Goal: Find specific page/section: Find specific page/section

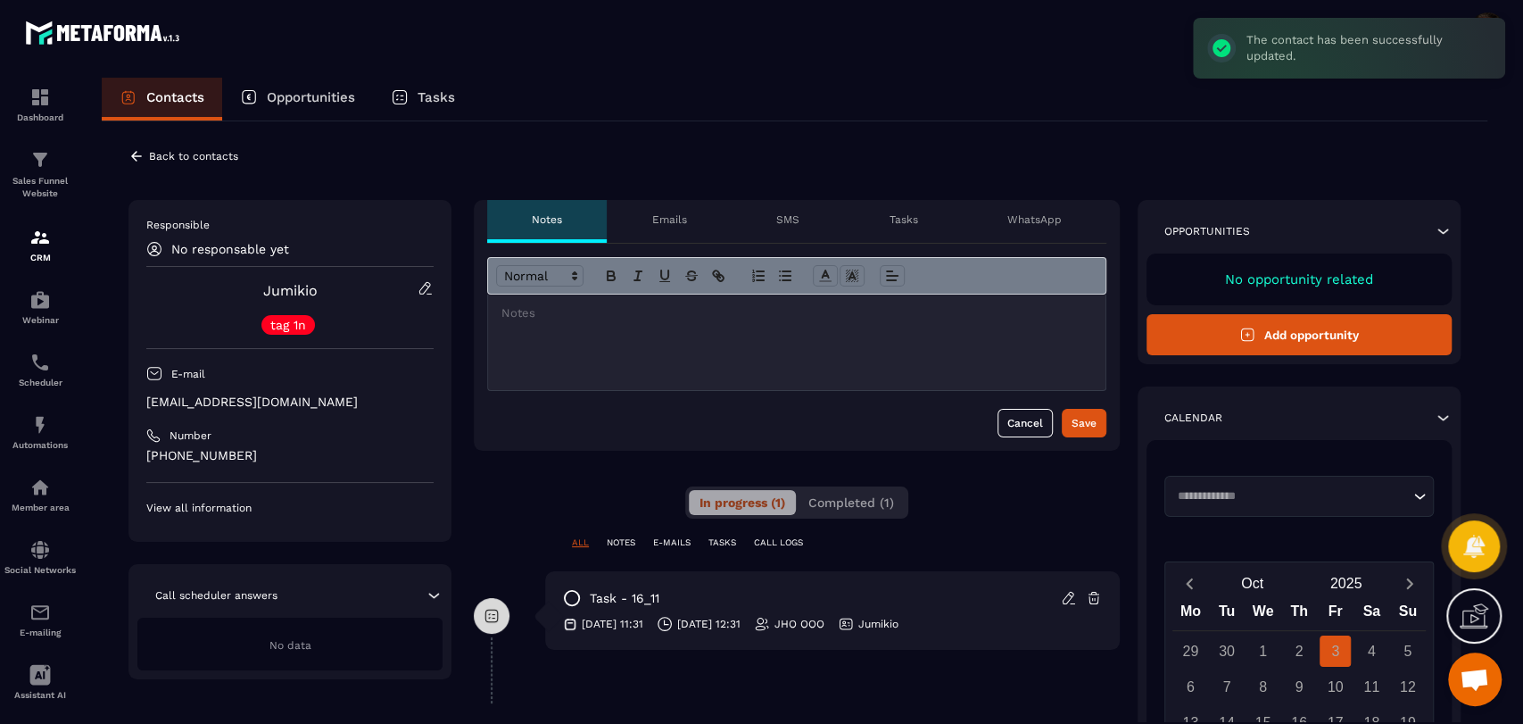
scroll to position [99, 0]
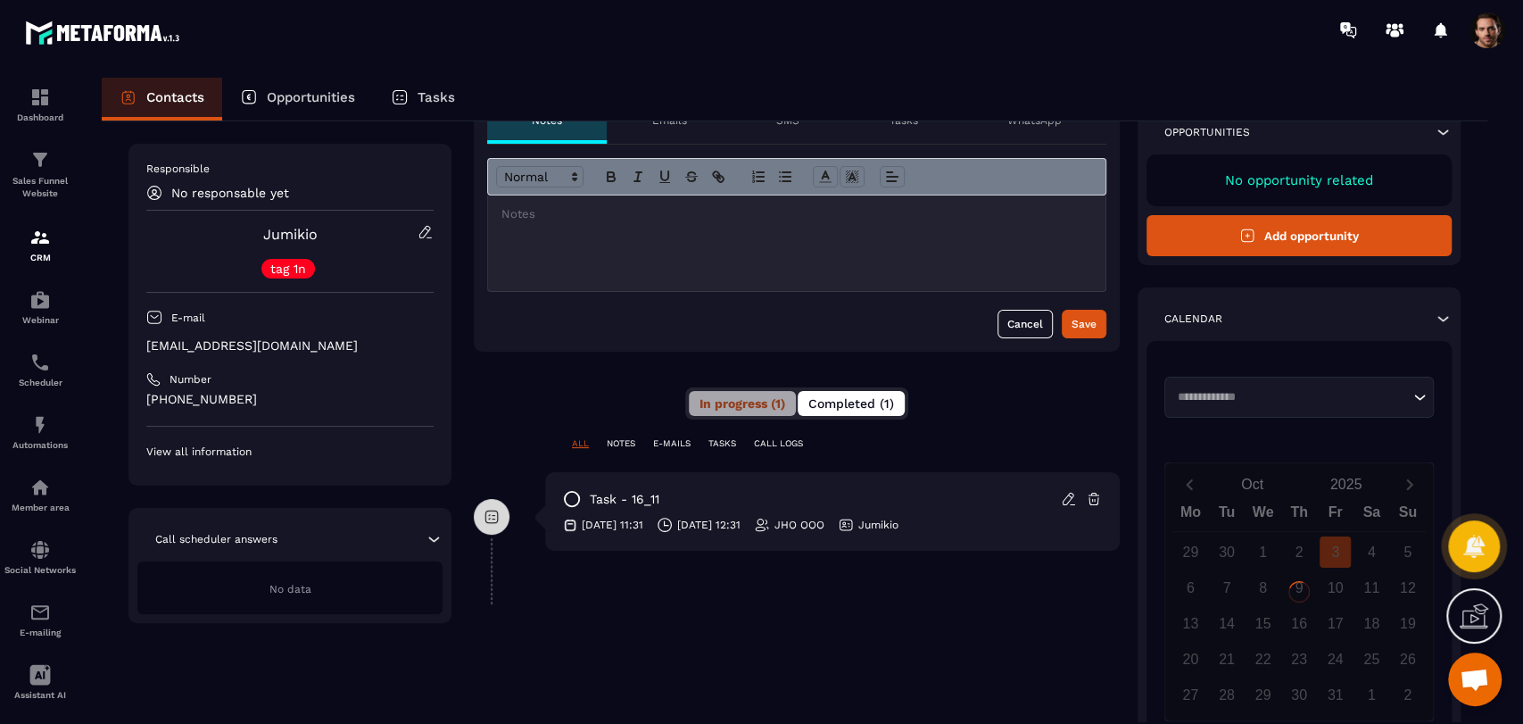
click at [830, 397] on span "Completed (1)" at bounding box center [851, 403] width 86 height 14
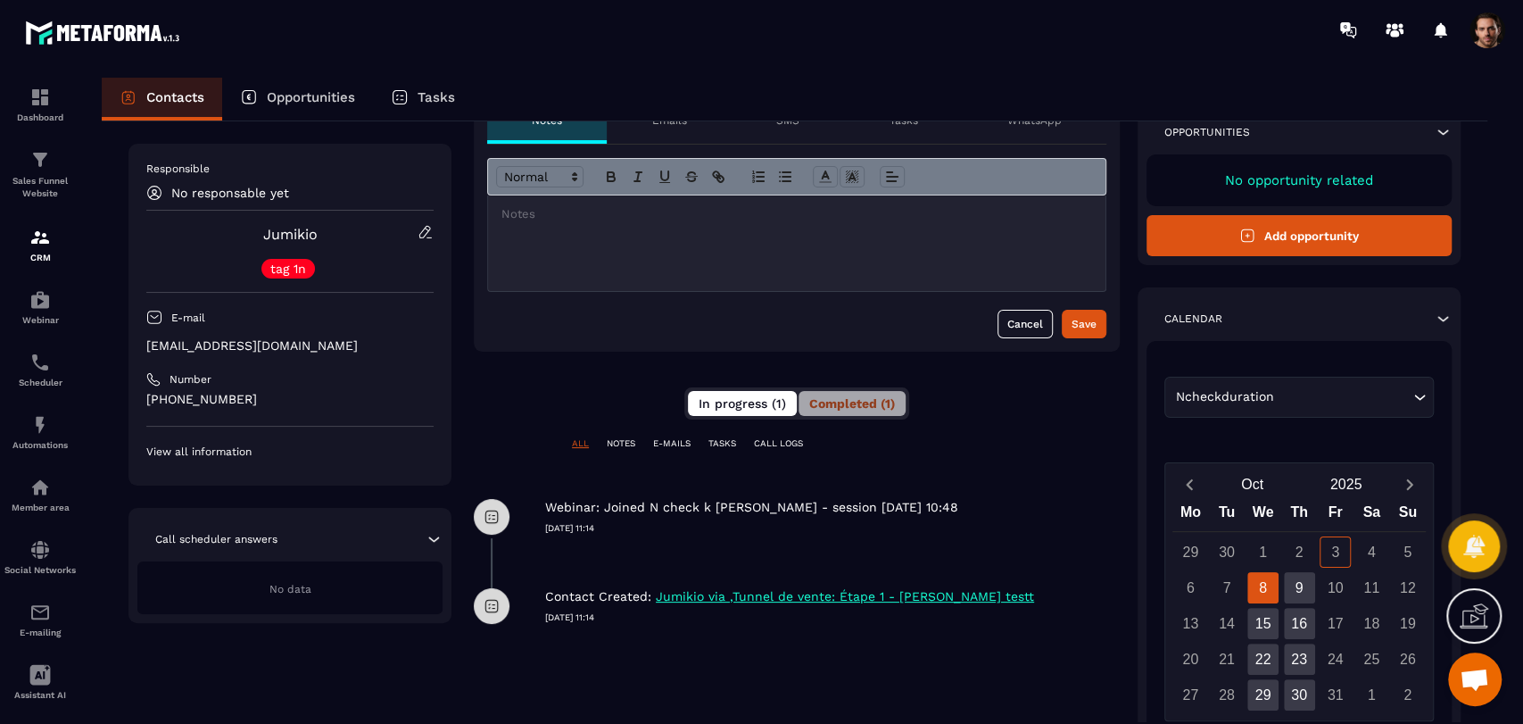
click at [722, 410] on button "In progress (1)" at bounding box center [742, 403] width 109 height 25
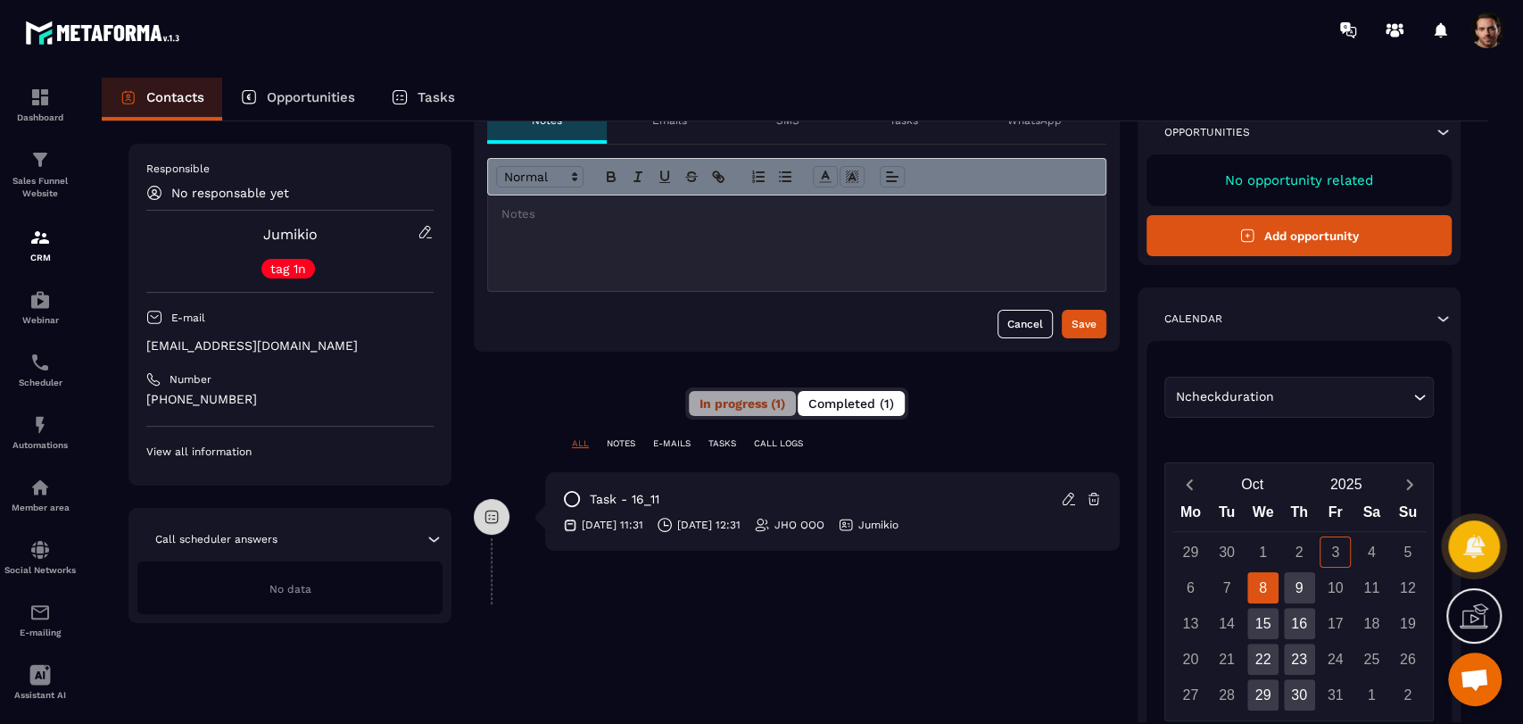
click at [881, 407] on span "Completed (1)" at bounding box center [851, 403] width 86 height 14
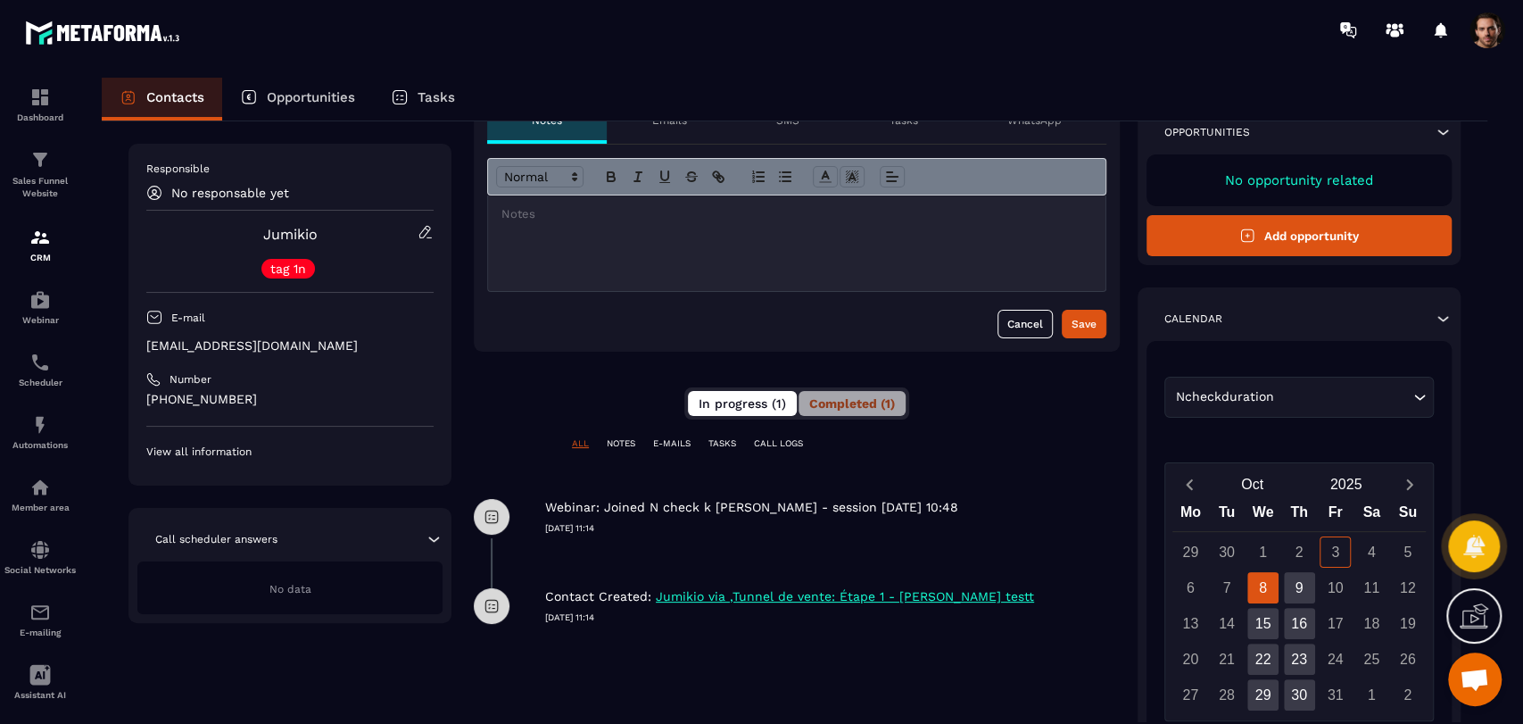
click at [781, 396] on span "In progress (1)" at bounding box center [742, 403] width 87 height 14
